Goal: Task Accomplishment & Management: Complete application form

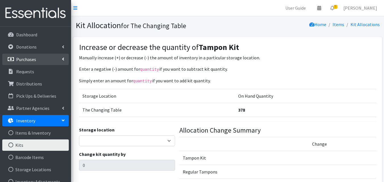
click at [37, 60] on link "Purchases" at bounding box center [35, 59] width 66 height 11
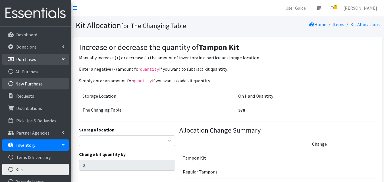
click at [39, 84] on link "New Purchase" at bounding box center [35, 83] width 66 height 11
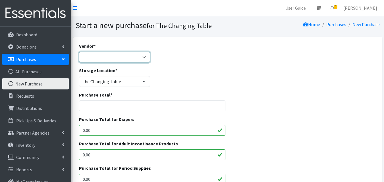
click at [137, 62] on select "HDI Wholesale Hoover Surplus JSL National Diaper Bank Network Pops Surplus Sam'…" at bounding box center [114, 57] width 71 height 11
select select "475"
click at [79, 52] on select "HDI Wholesale Hoover Surplus JSL National Diaper Bank Network Pops Surplus Sam'…" at bounding box center [114, 57] width 71 height 11
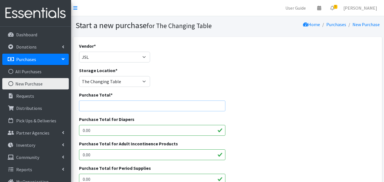
click at [125, 109] on input "Purchase Total *" at bounding box center [152, 106] width 147 height 11
type input "5816.16"
click at [109, 128] on input "0.00" at bounding box center [152, 130] width 147 height 11
type input "0"
type input "3908.1"
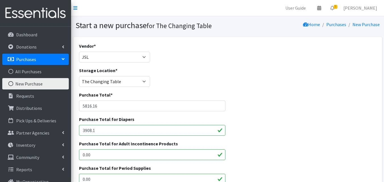
click at [199, 157] on input "0.00" at bounding box center [152, 154] width 147 height 11
type input "0"
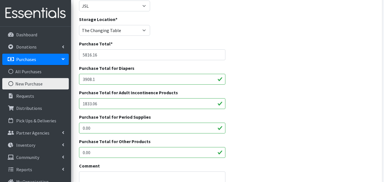
scroll to position [53, 0]
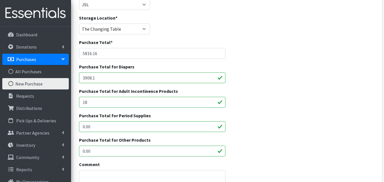
type input "1"
type input "0.00"
click at [200, 127] on input "0.00" at bounding box center [152, 126] width 147 height 11
type input "0"
type input "1833.06"
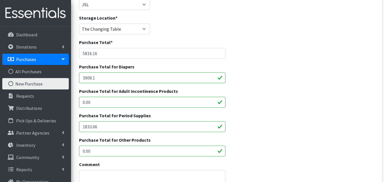
click at [192, 150] on input "0.00" at bounding box center [152, 151] width 147 height 11
type input "0"
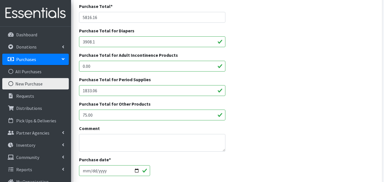
scroll to position [107, 0]
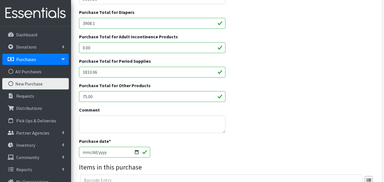
type input "75.00"
click at [194, 131] on textarea "Comment" at bounding box center [152, 125] width 147 height 18
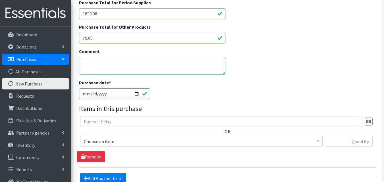
scroll to position [167, 0]
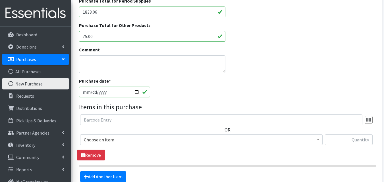
click at [134, 94] on input "2025-08-29" at bounding box center [114, 92] width 71 height 11
type input "[DATE]"
click at [169, 105] on legend "Items in this purchase" at bounding box center [227, 107] width 297 height 10
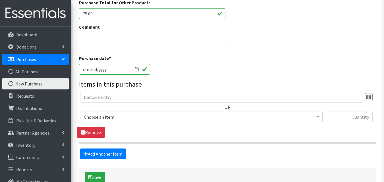
scroll to position [192, 0]
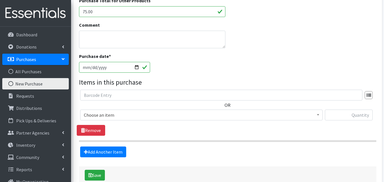
click at [156, 116] on span "Choose an item" at bounding box center [201, 115] width 235 height 8
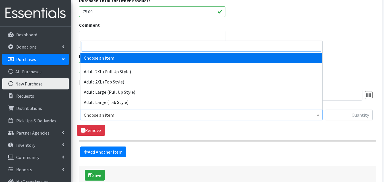
click at [207, 47] on input "search" at bounding box center [201, 47] width 239 height 10
type input "7"
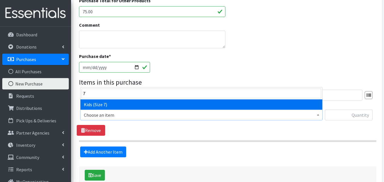
select select "13729"
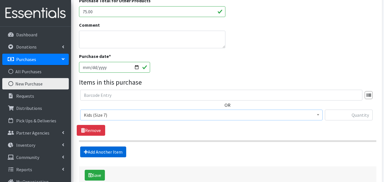
click at [118, 152] on link "Add Another Item" at bounding box center [103, 152] width 46 height 11
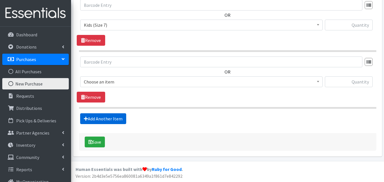
scroll to position [282, 0]
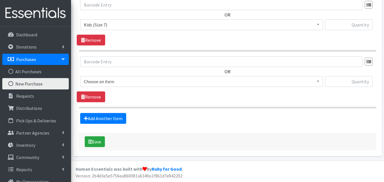
click at [172, 83] on span "Choose an item" at bounding box center [201, 82] width 235 height 8
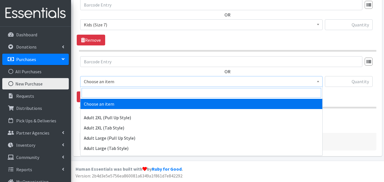
click at [166, 94] on input "search" at bounding box center [201, 93] width 239 height 10
type input "3"
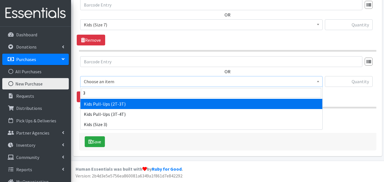
select select "13726"
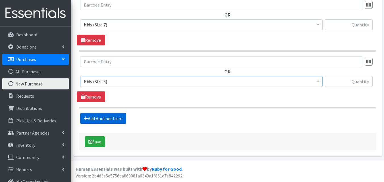
click at [125, 118] on link "Add Another Item" at bounding box center [103, 118] width 46 height 11
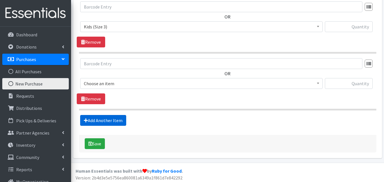
scroll to position [339, 0]
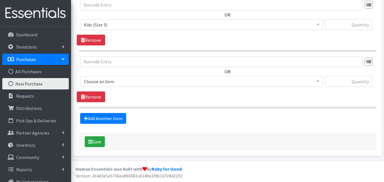
click at [162, 82] on span "Choose an item" at bounding box center [201, 82] width 235 height 8
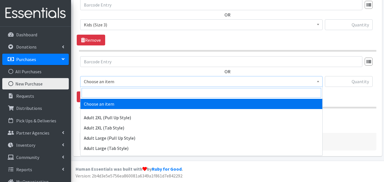
click at [148, 95] on input "search" at bounding box center [201, 93] width 239 height 10
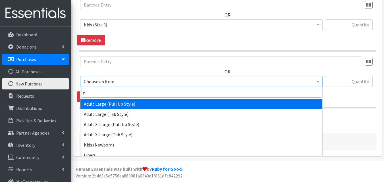
type input "re"
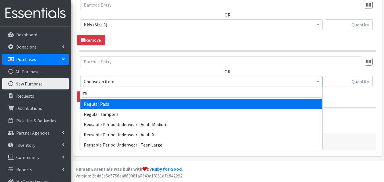
select select "13777"
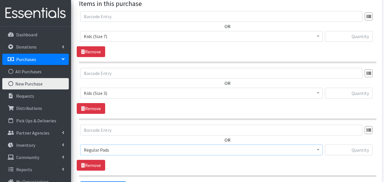
scroll to position [270, 0]
click at [342, 35] on input "text" at bounding box center [349, 36] width 48 height 11
type input "10500"
click at [358, 95] on input "text" at bounding box center [349, 93] width 48 height 11
type input "10500"
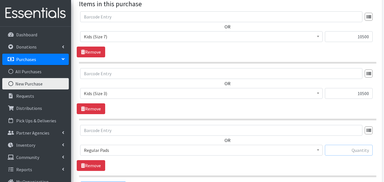
click at [362, 149] on input "text" at bounding box center [349, 150] width 48 height 11
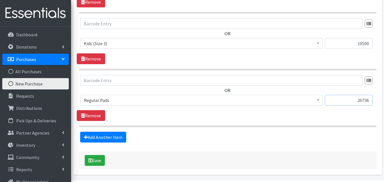
scroll to position [339, 0]
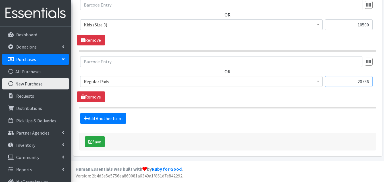
type input "20736"
click at [103, 142] on button "Save" at bounding box center [95, 141] width 20 height 11
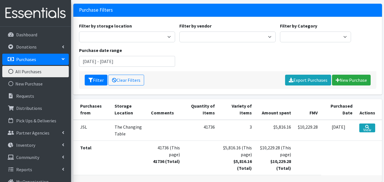
scroll to position [78, 0]
